Goal: Navigation & Orientation: Find specific page/section

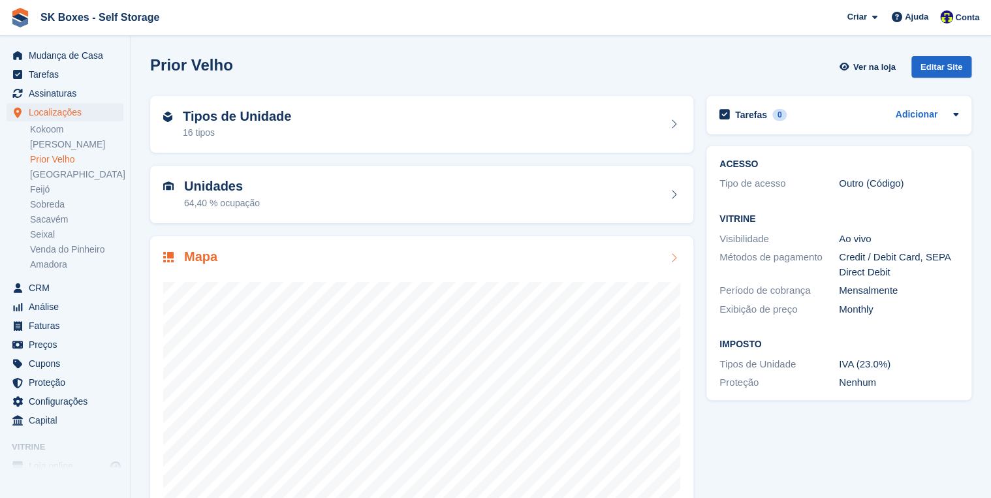
click at [326, 280] on div at bounding box center [421, 396] width 517 height 261
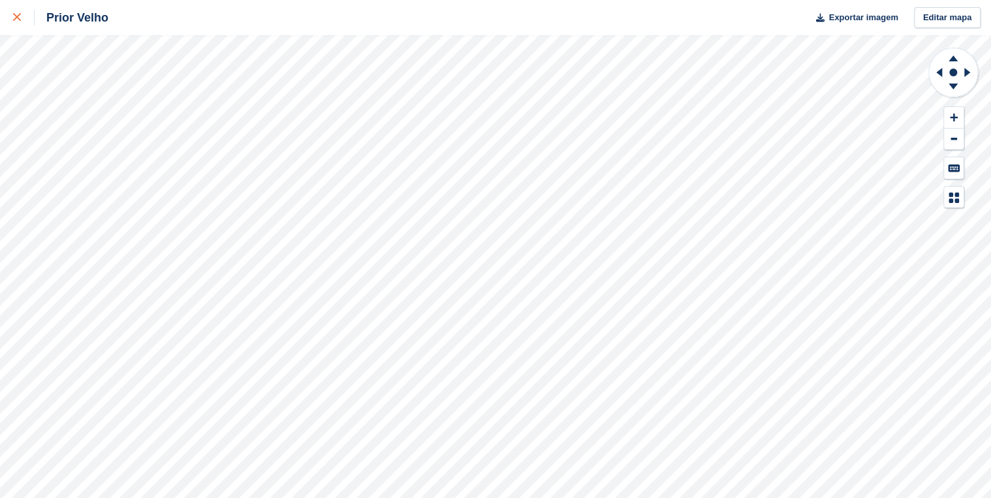
click at [10, 18] on link at bounding box center [17, 17] width 35 height 35
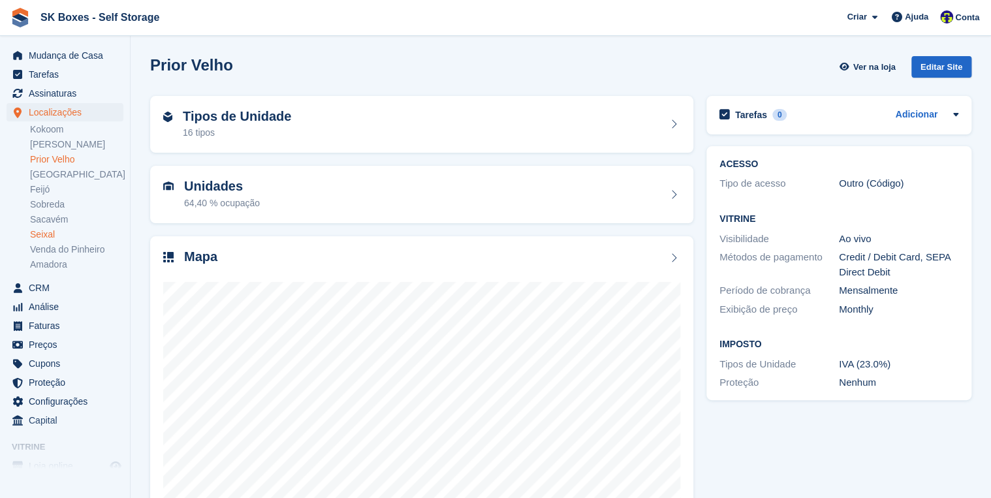
click at [42, 233] on link "Seixal" at bounding box center [76, 234] width 93 height 12
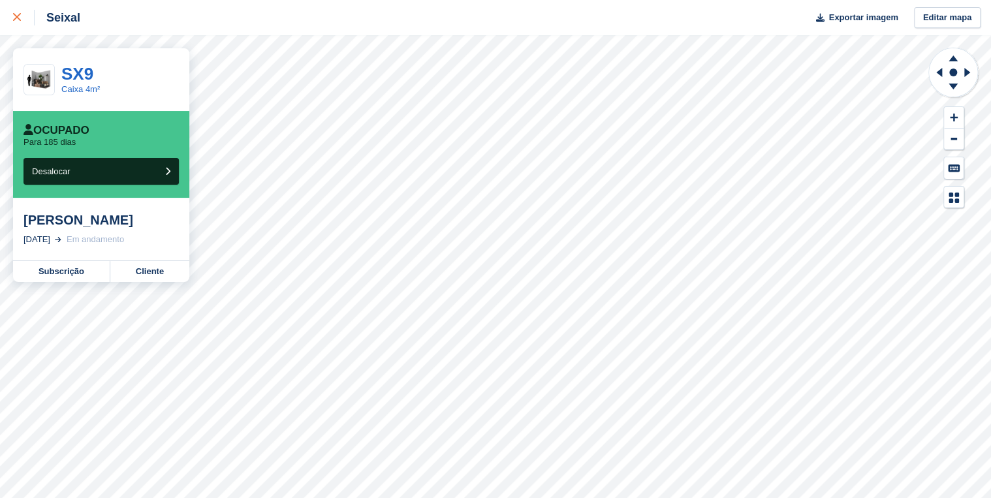
click at [14, 20] on icon at bounding box center [17, 17] width 8 height 8
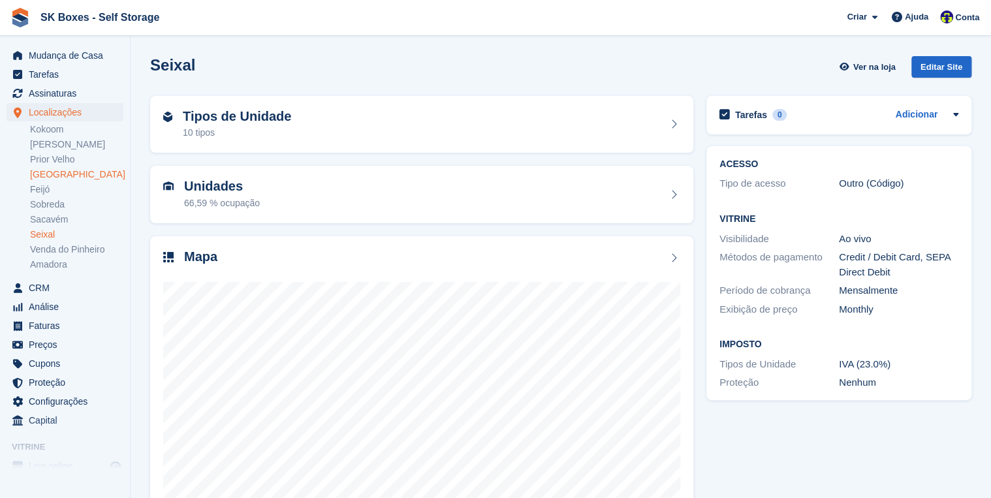
click at [50, 174] on link "[GEOGRAPHIC_DATA]" at bounding box center [76, 174] width 93 height 12
